Goal: Task Accomplishment & Management: Manage account settings

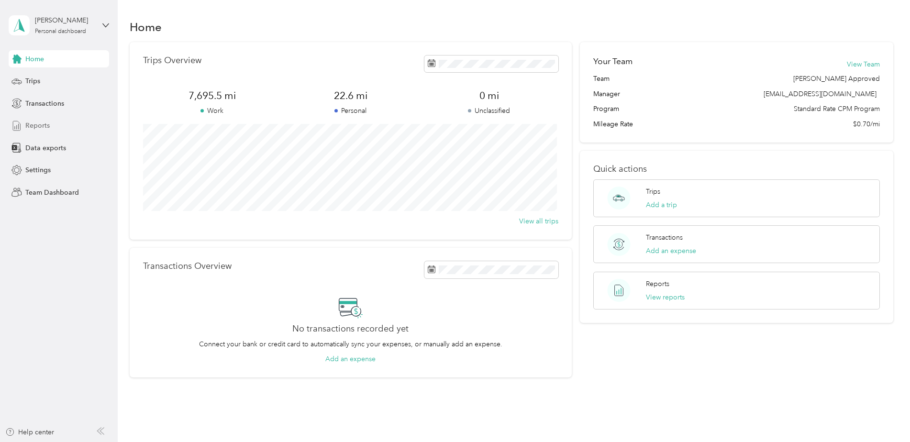
click at [35, 126] on span "Reports" at bounding box center [37, 126] width 24 height 10
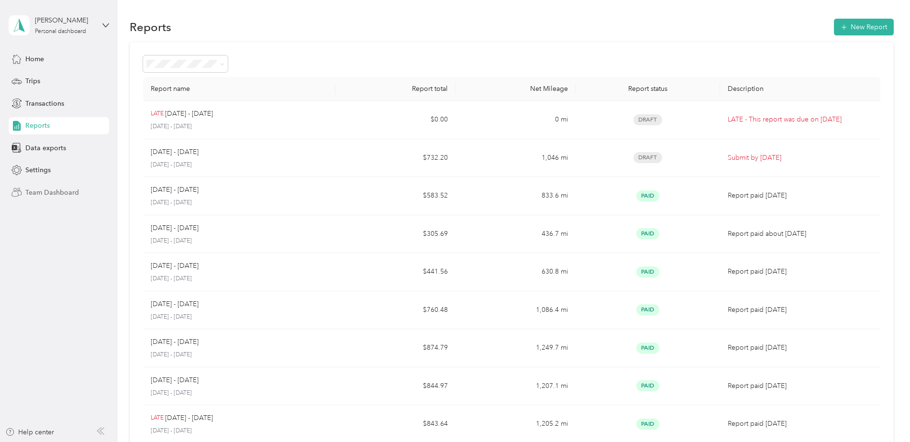
click at [60, 193] on span "Team Dashboard" at bounding box center [52, 193] width 54 height 10
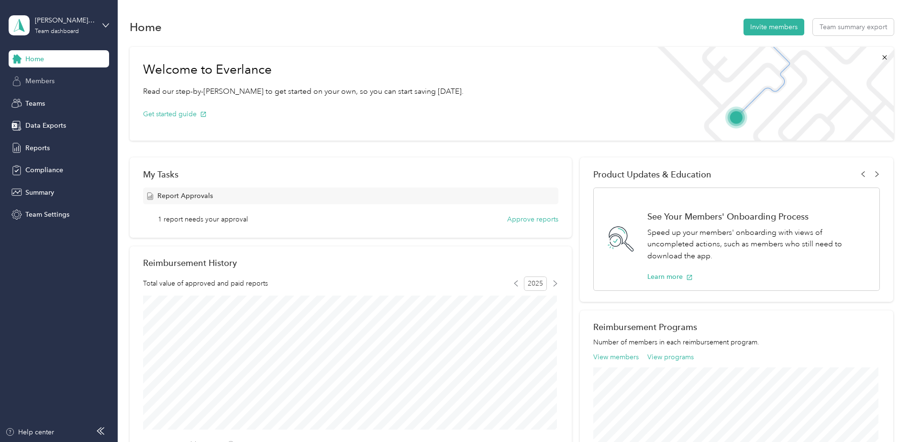
click at [49, 81] on span "Members" at bounding box center [39, 81] width 29 height 10
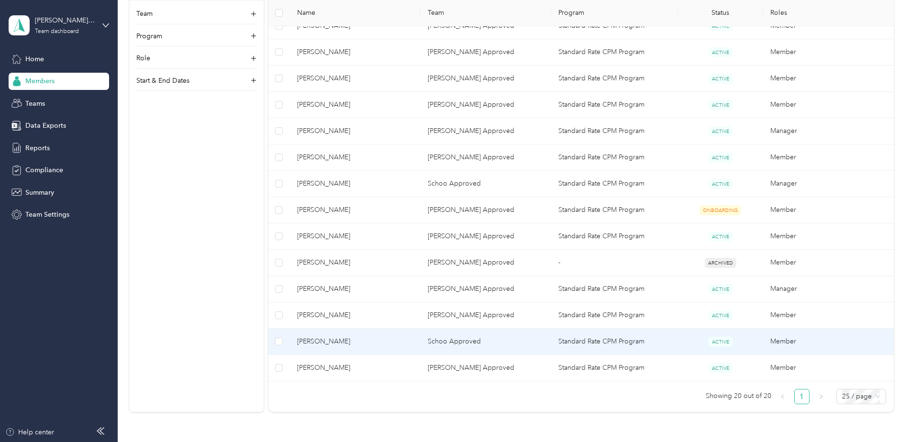
scroll to position [382, 0]
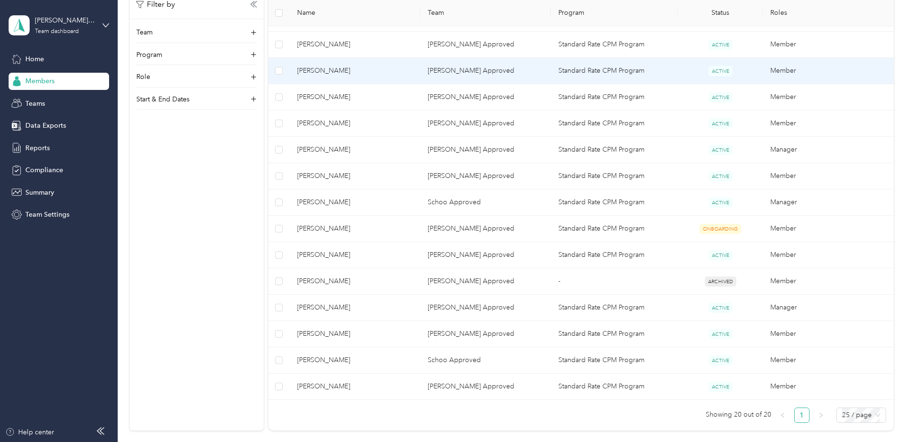
click at [312, 71] on span "[PERSON_NAME]" at bounding box center [354, 71] width 115 height 11
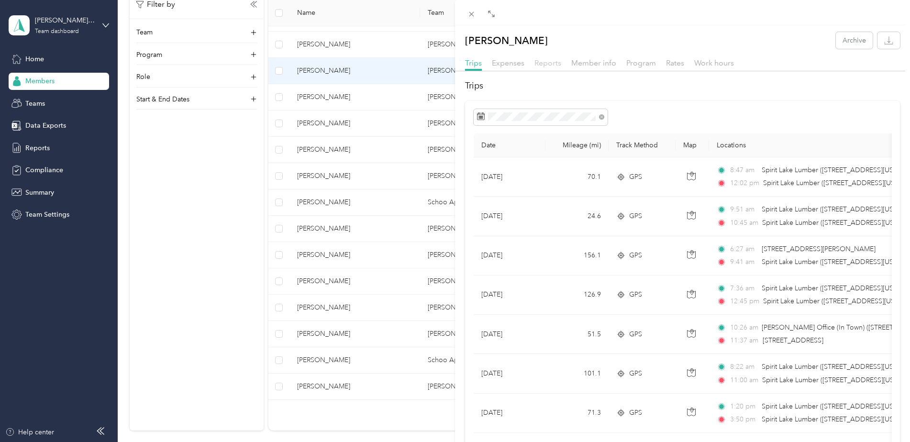
click at [548, 63] on span "Reports" at bounding box center [548, 62] width 27 height 9
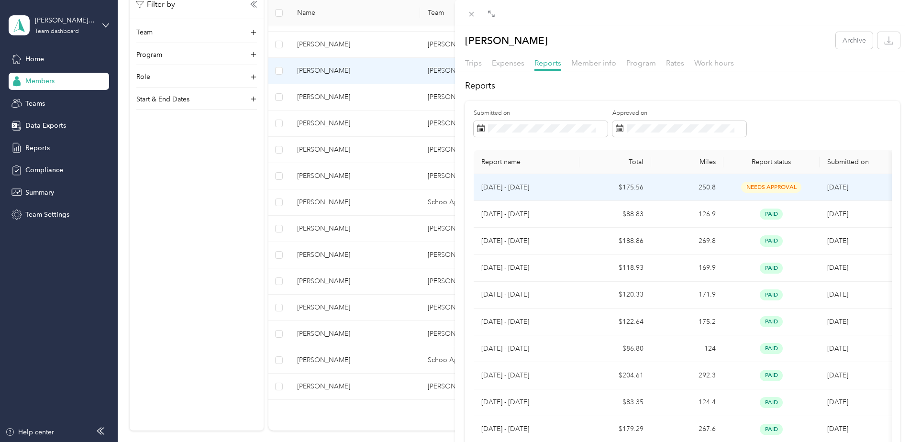
click at [591, 186] on td "$175.56" at bounding box center [616, 187] width 72 height 27
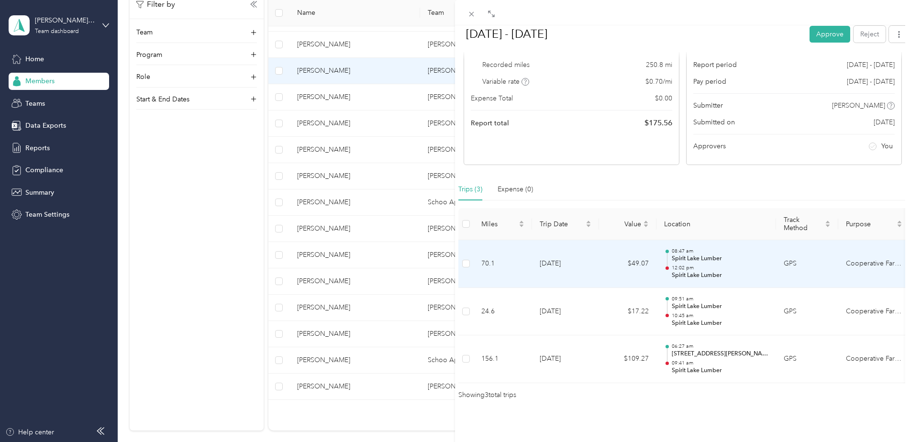
scroll to position [123, 0]
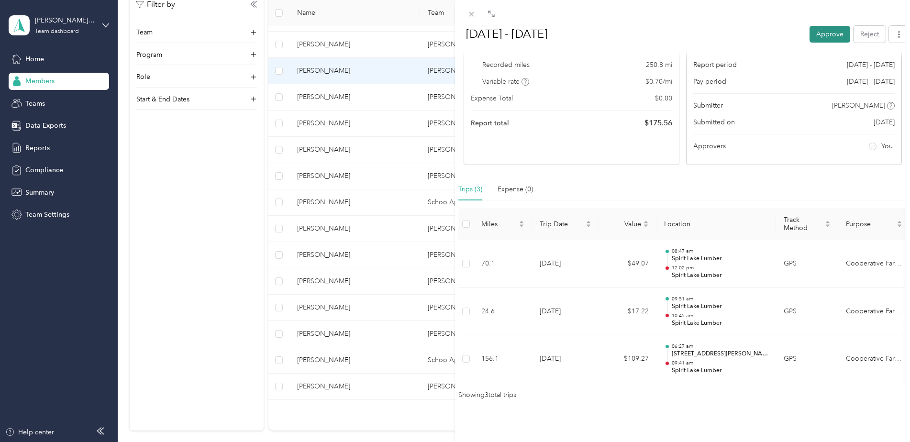
click at [822, 34] on button "Approve" at bounding box center [830, 33] width 41 height 17
